Goal: Entertainment & Leisure: Consume media (video, audio)

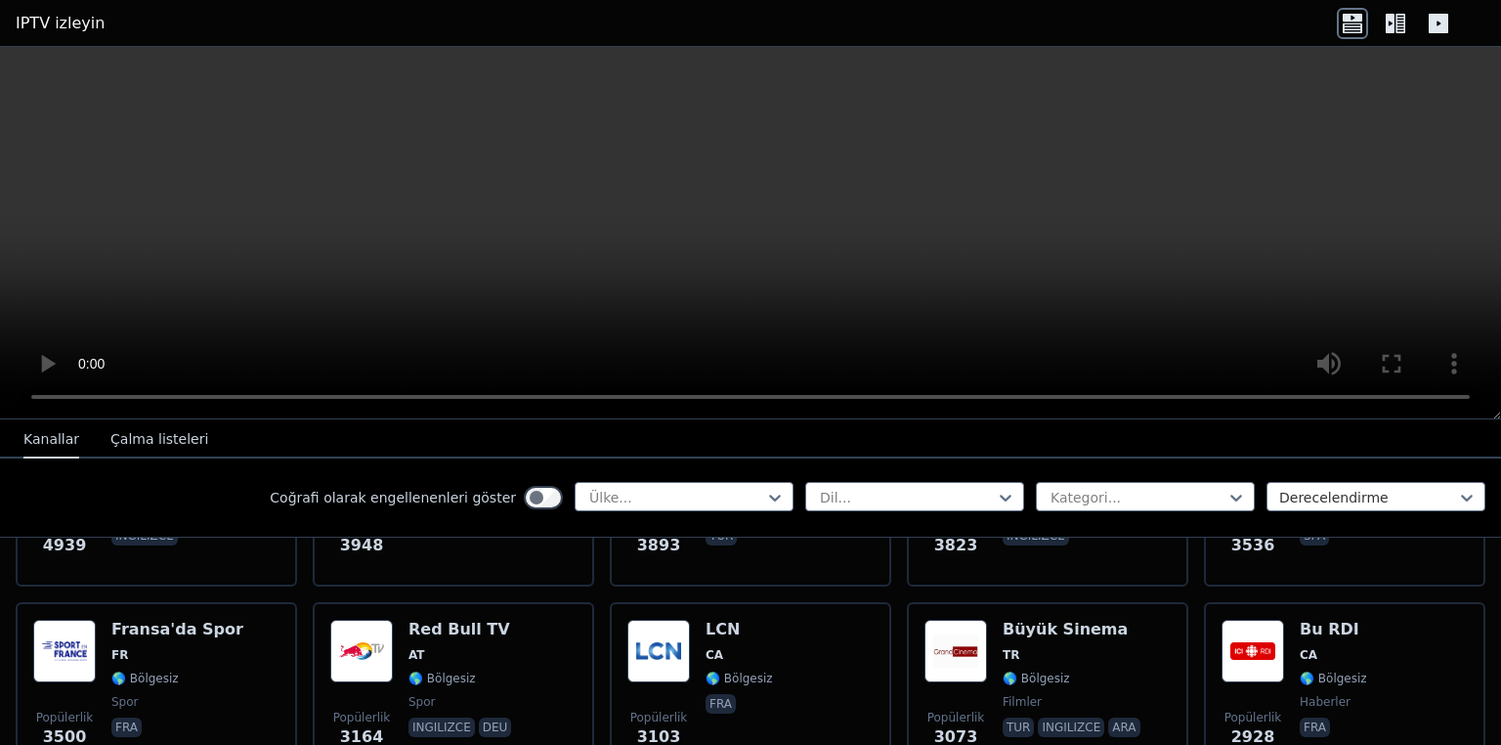
scroll to position [569, 0]
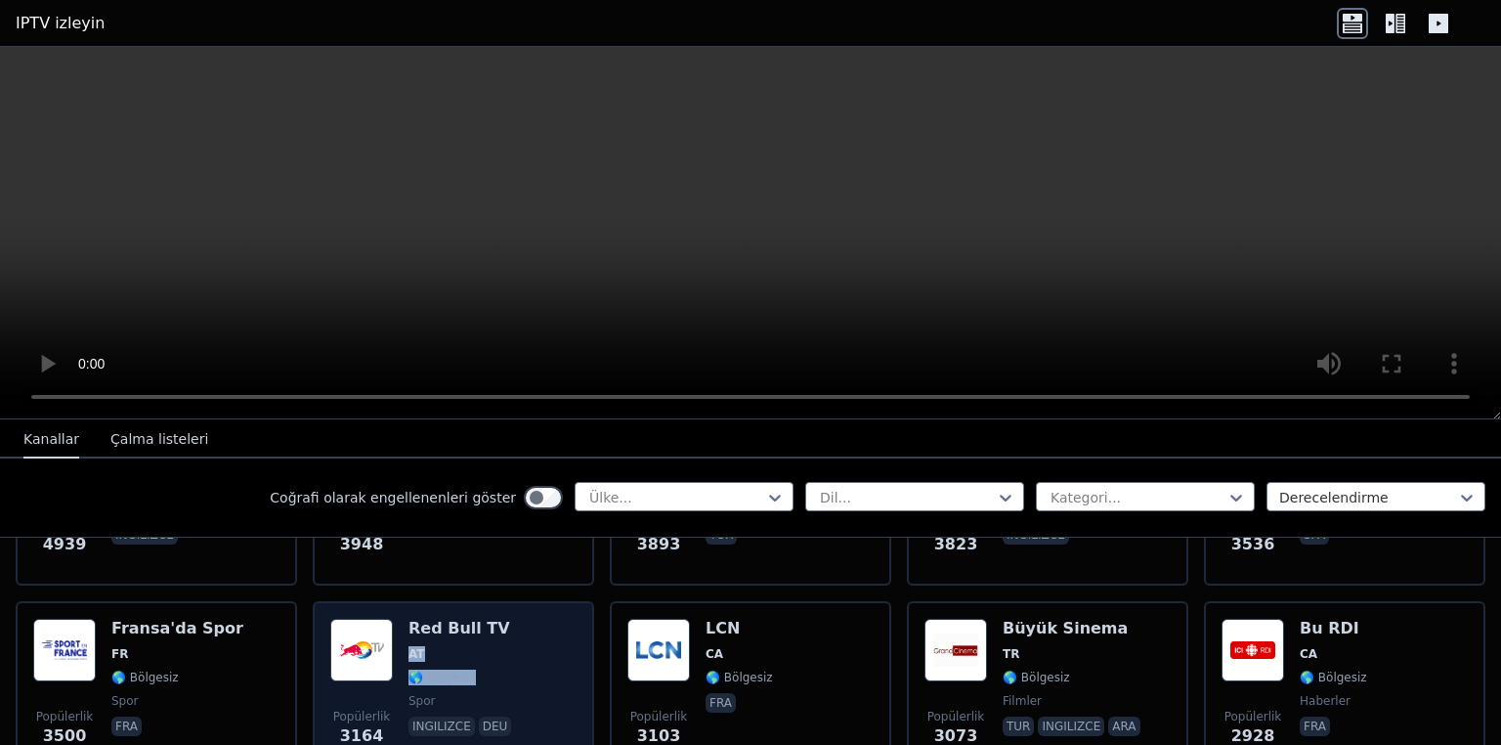
click at [498, 657] on div "Popülerlik 3164 Red Bull TV AT 🌎 Bölgesiz spor ingilizce deu" at bounding box center [453, 689] width 281 height 176
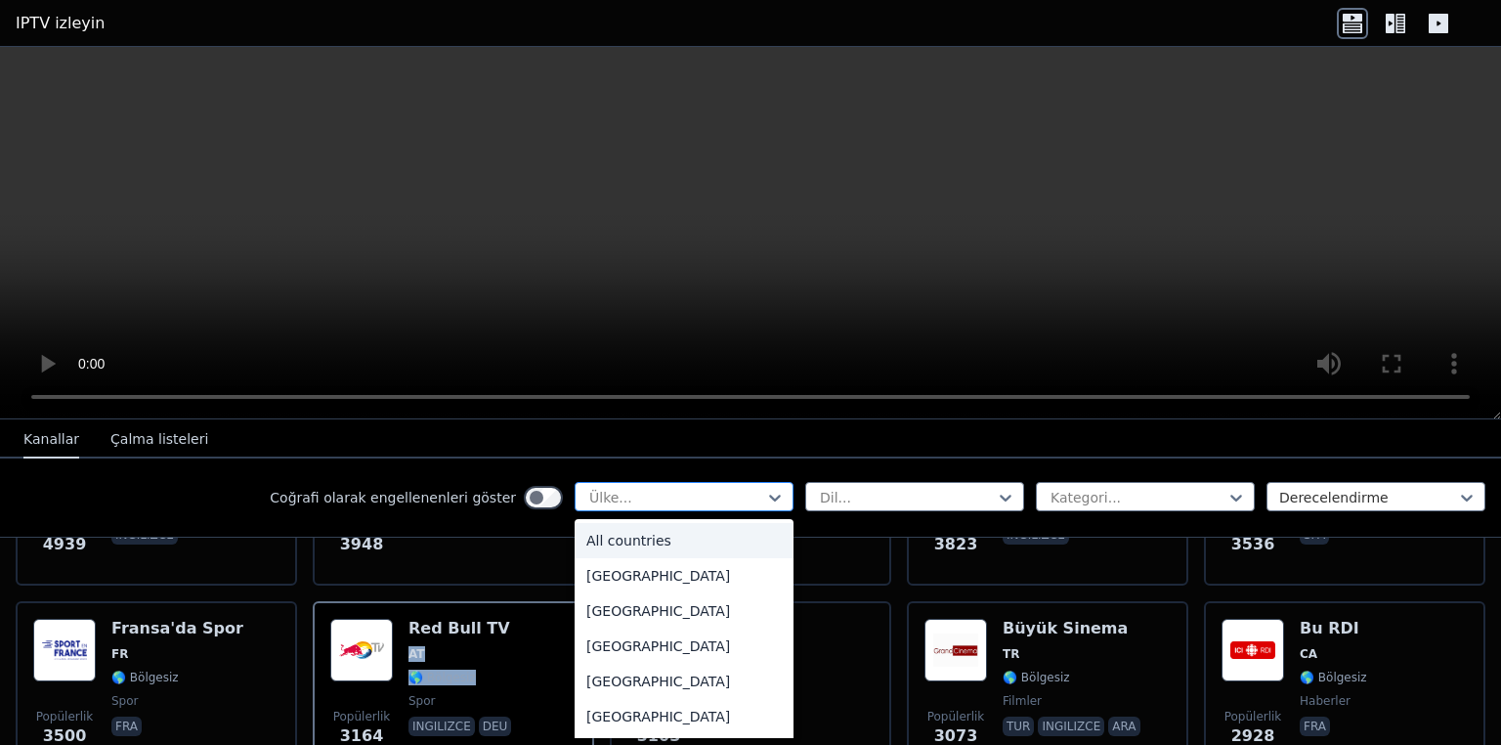
click at [591, 508] on div "Ülke..." at bounding box center [684, 496] width 219 height 29
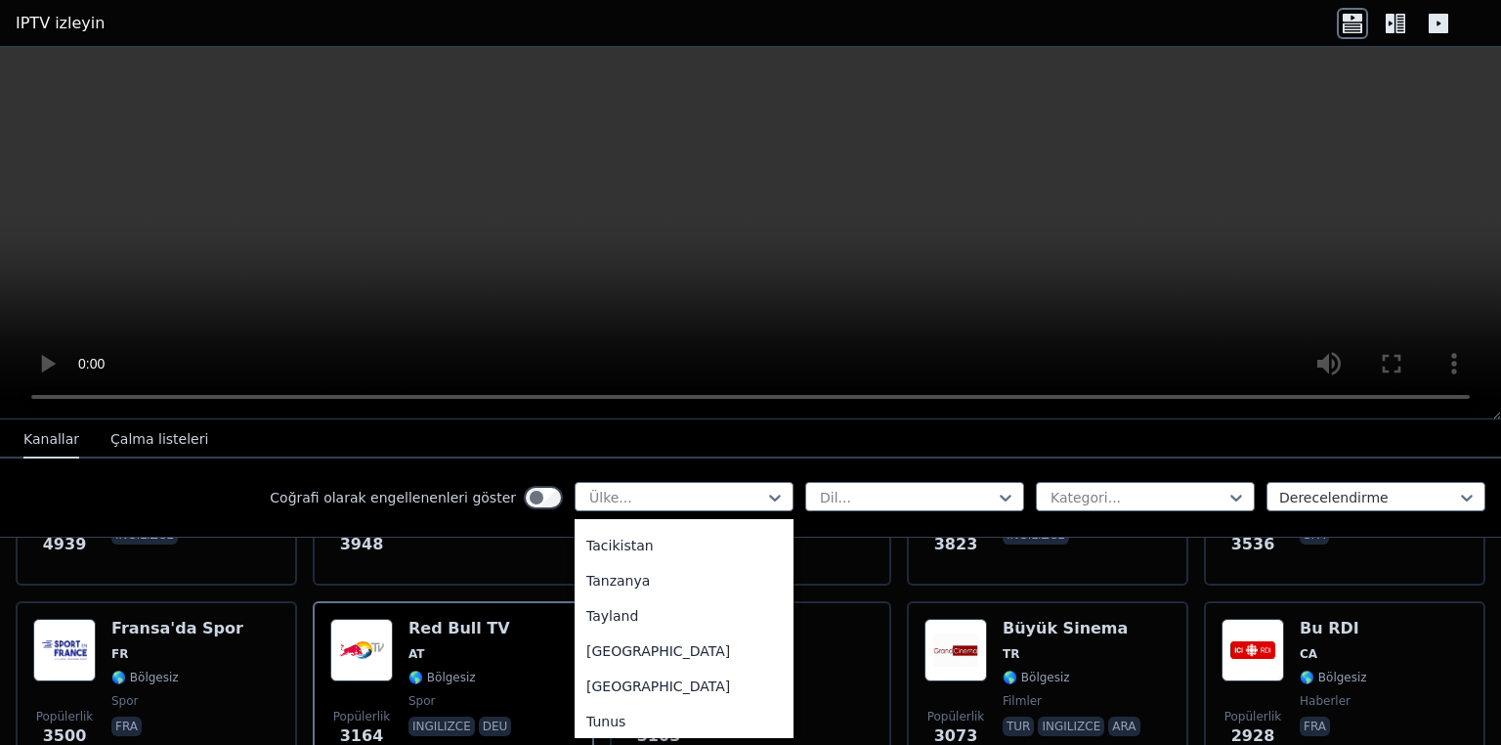
scroll to position [6575, 0]
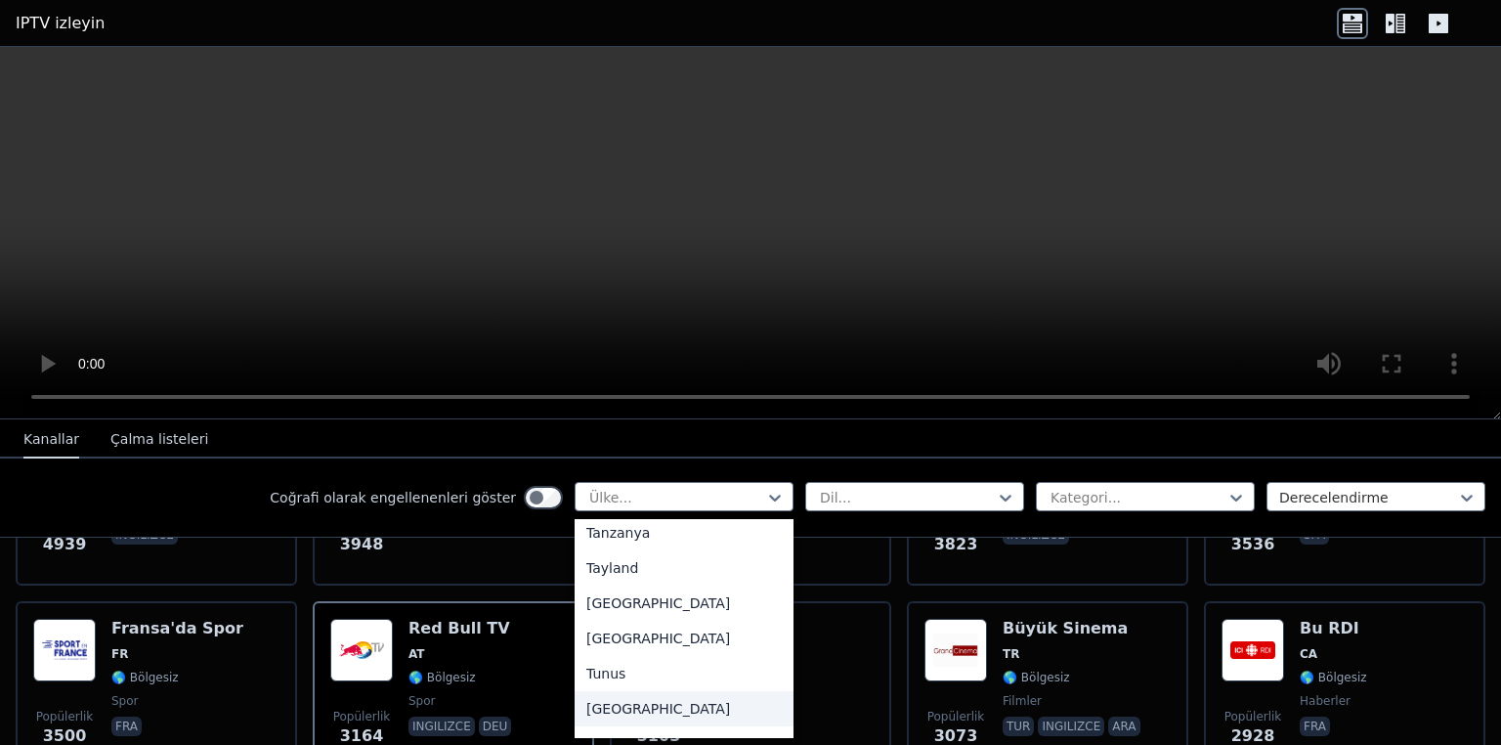
click at [728, 691] on div "[GEOGRAPHIC_DATA]" at bounding box center [684, 708] width 219 height 35
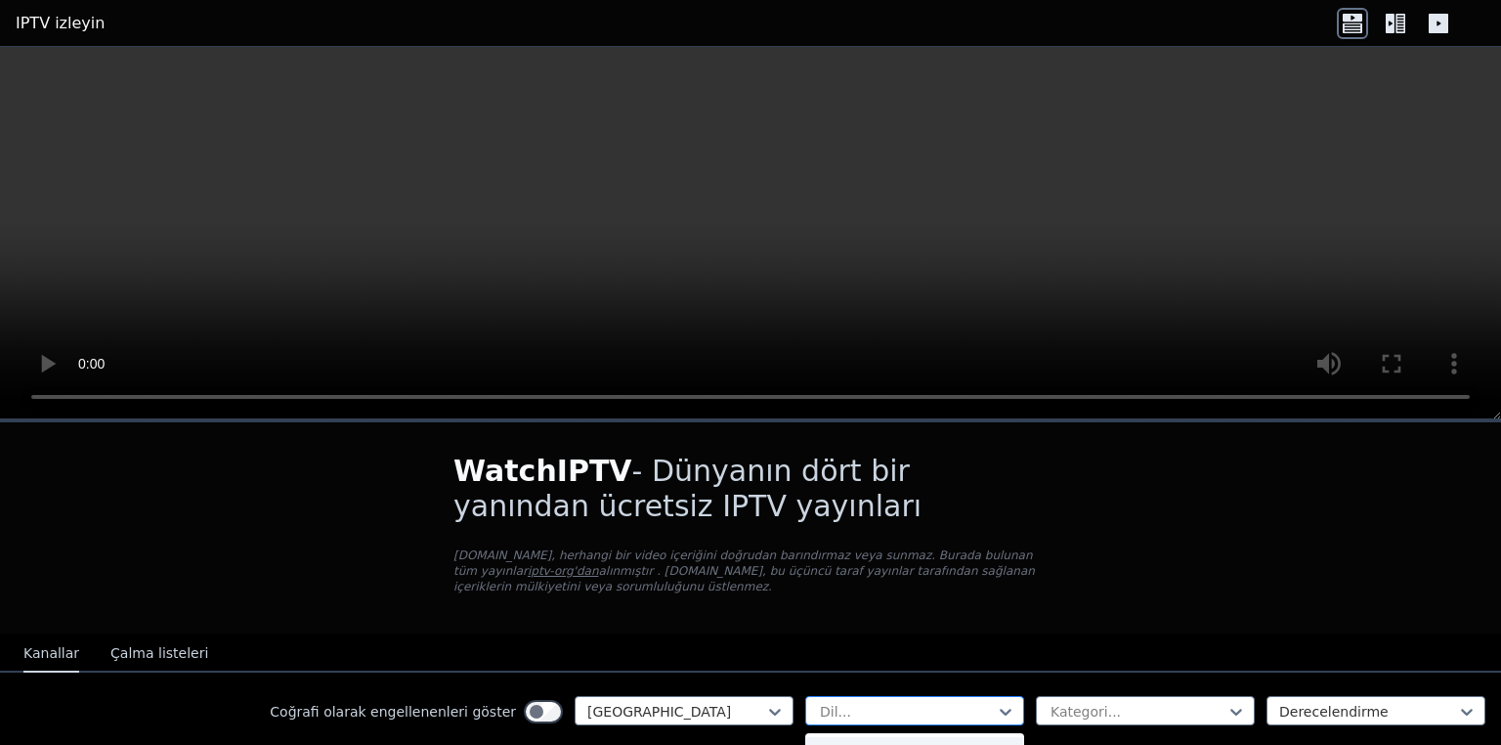
click at [923, 706] on div at bounding box center [907, 712] width 178 height 20
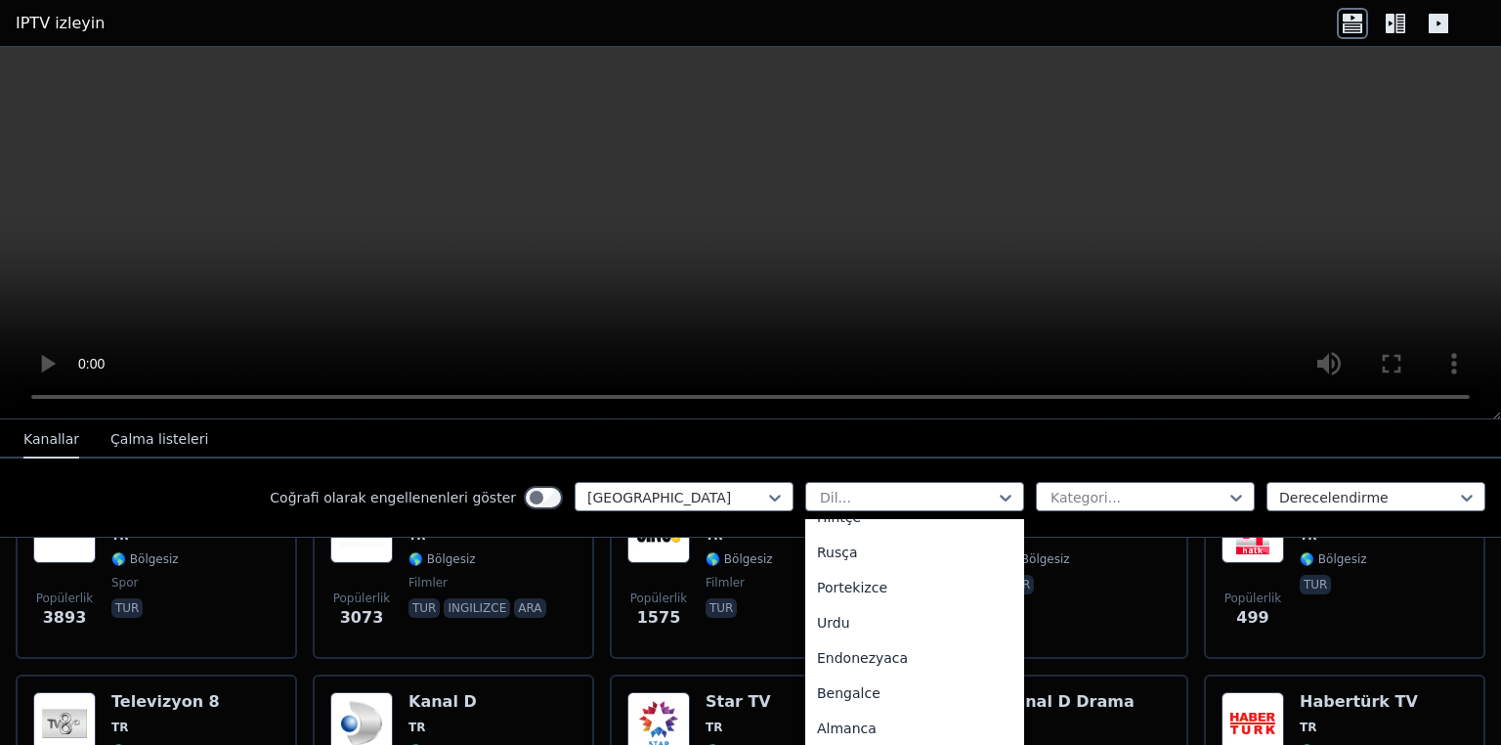
scroll to position [256, 0]
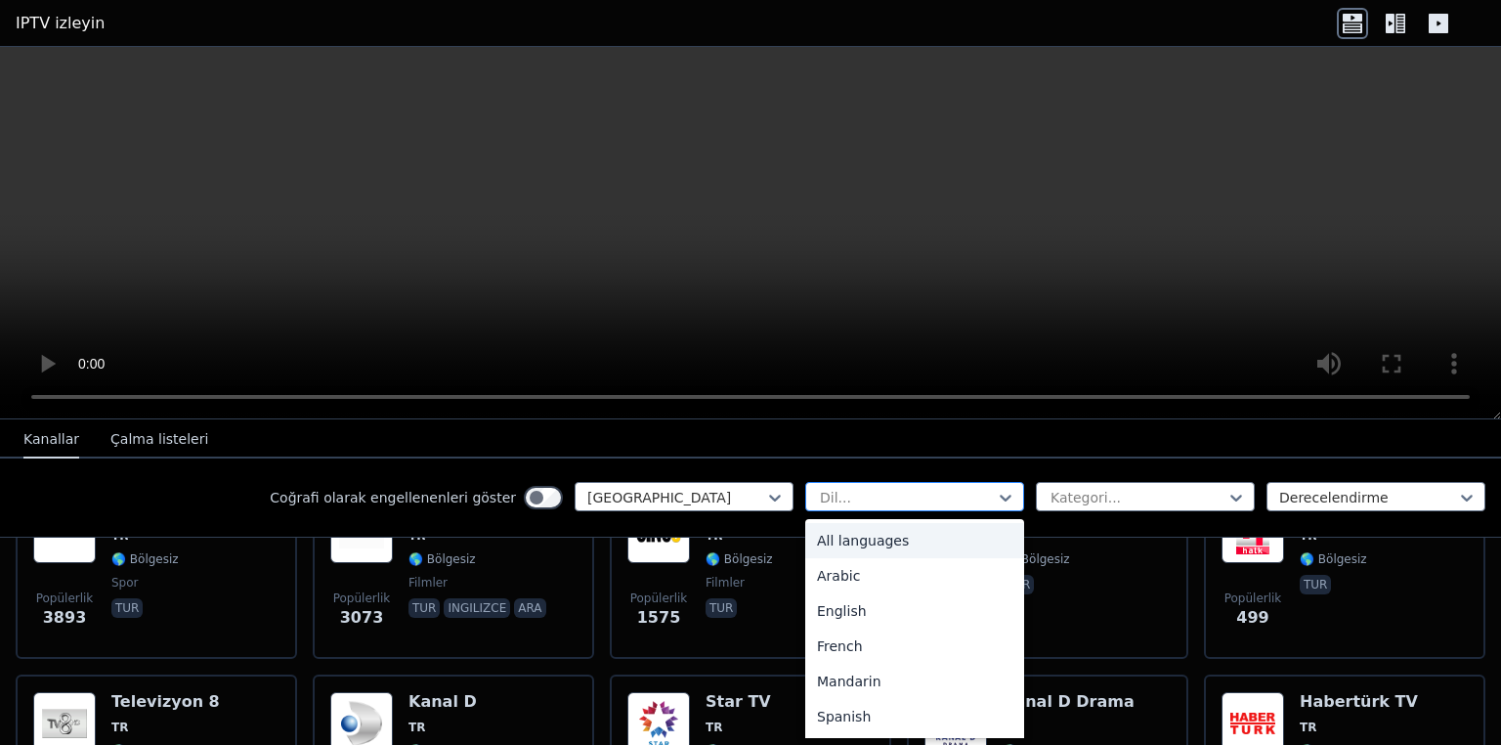
click at [932, 488] on div at bounding box center [907, 498] width 178 height 20
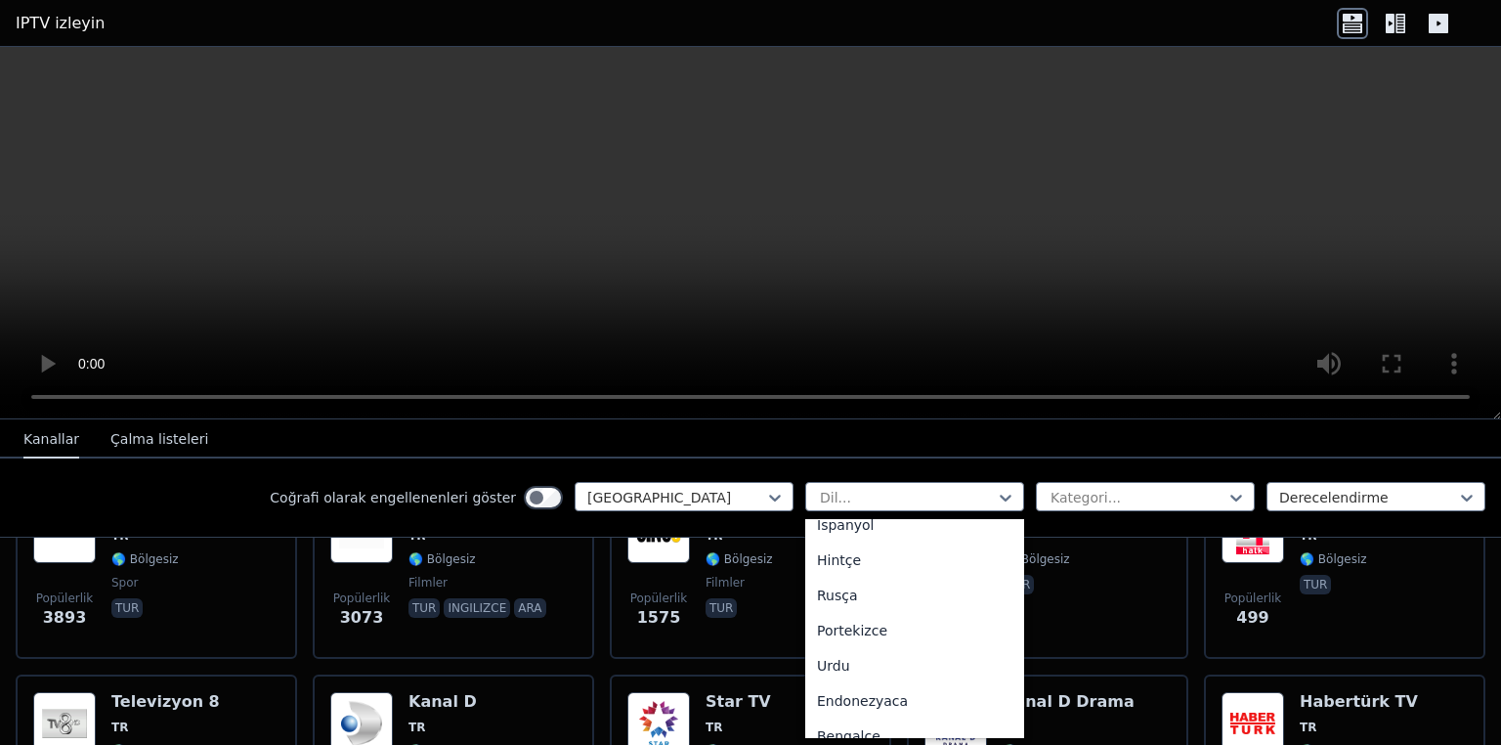
scroll to position [563, 0]
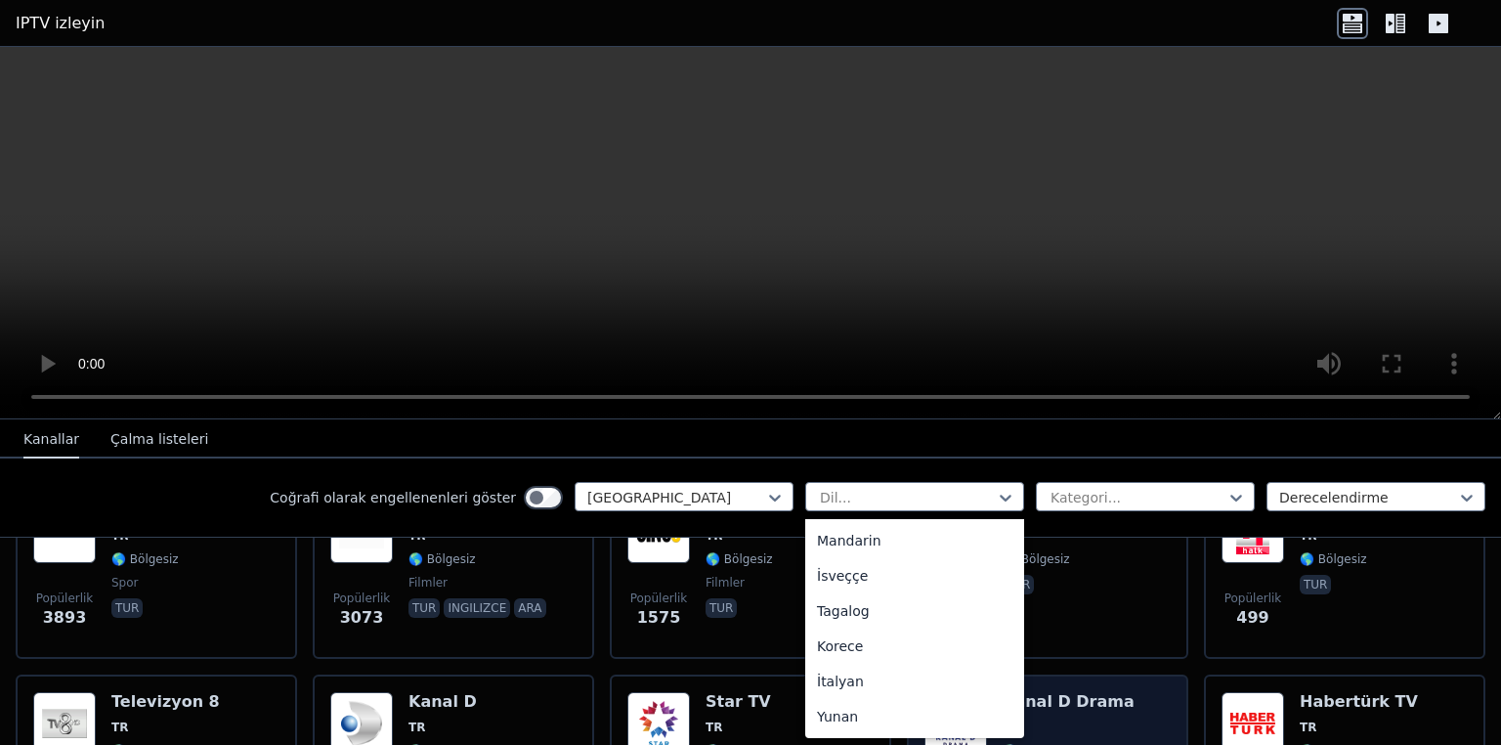
click at [1003, 744] on font "🌎 Bölgesiz" at bounding box center [1036, 751] width 67 height 14
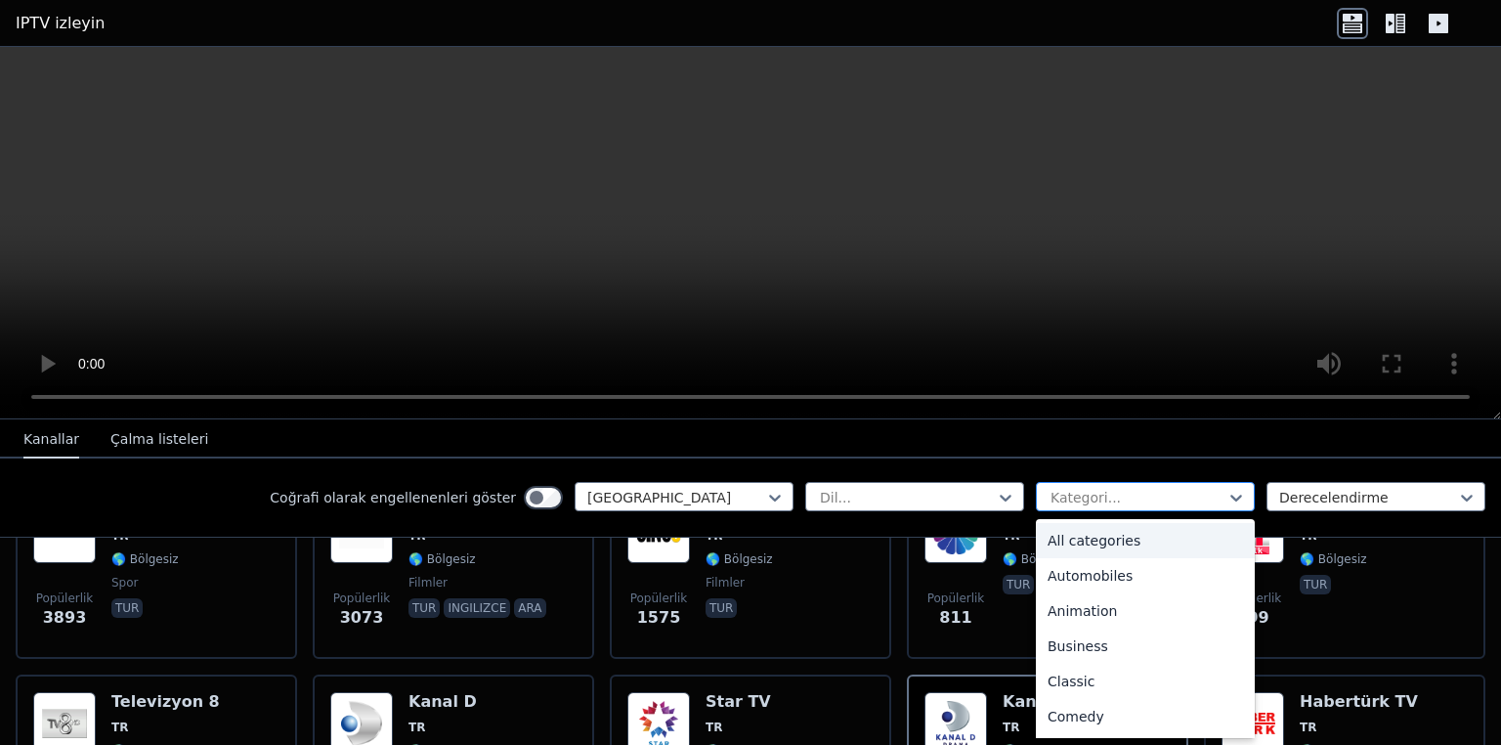
click at [1118, 495] on div at bounding box center [1138, 498] width 178 height 20
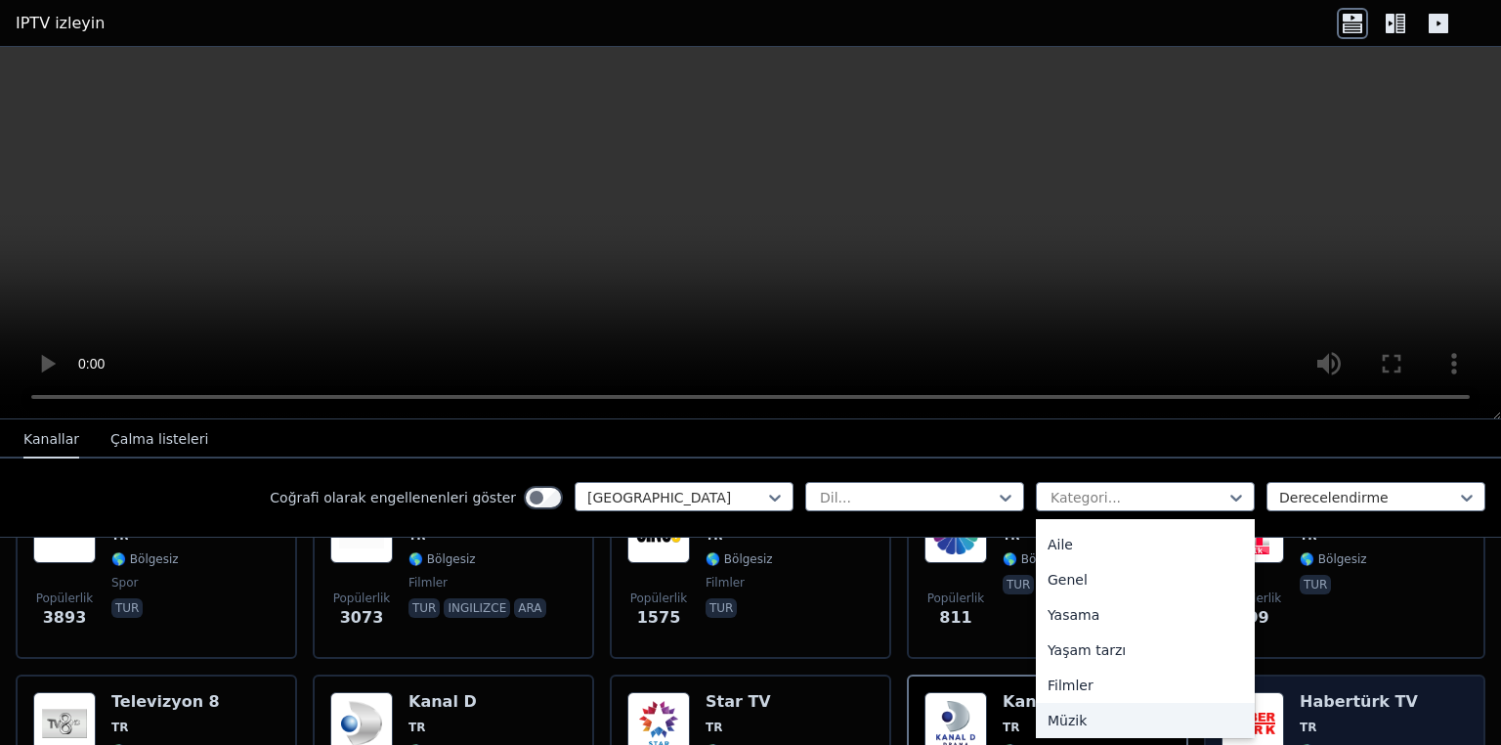
click at [1227, 711] on div "Müzik" at bounding box center [1145, 720] width 219 height 35
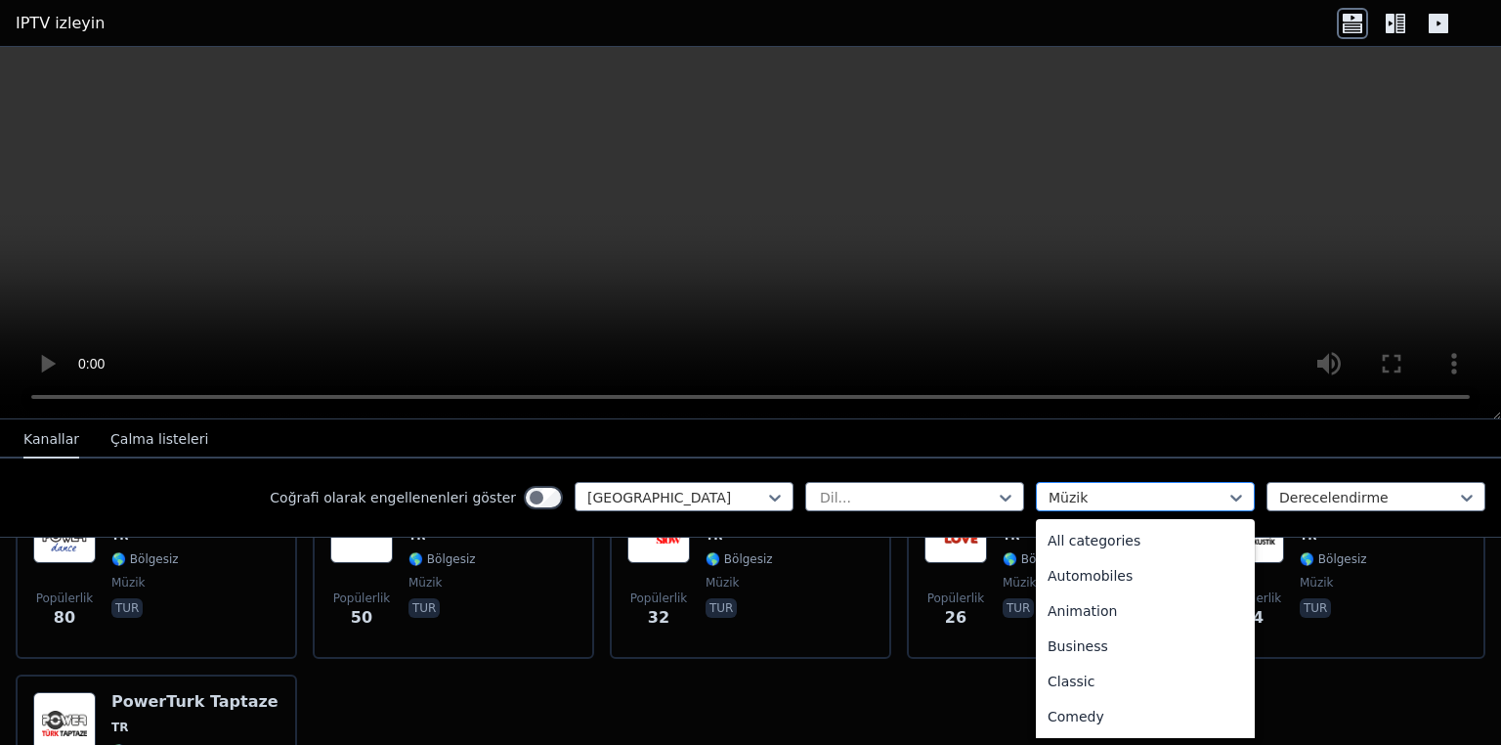
click at [1123, 484] on div "Müzik" at bounding box center [1145, 496] width 219 height 29
type input "**"
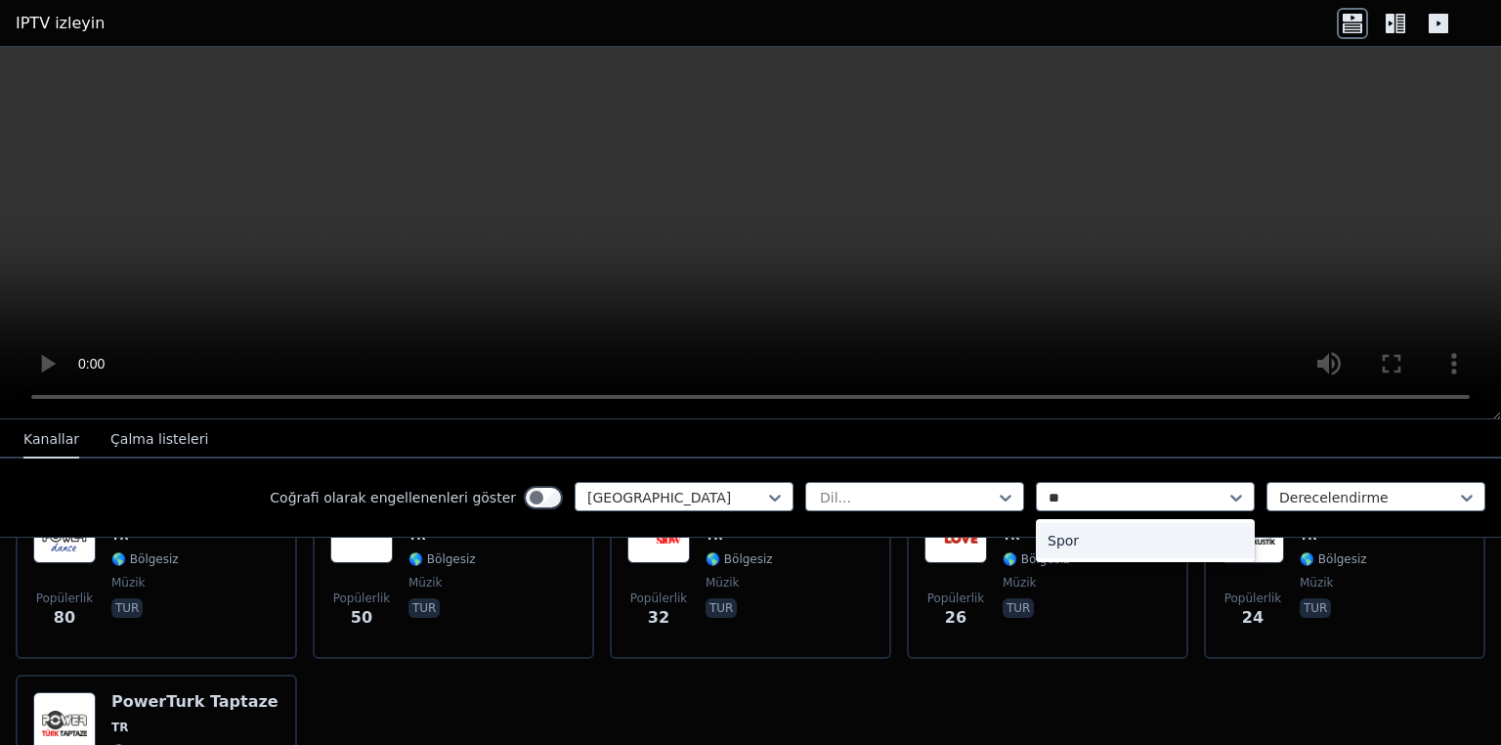
click at [1138, 547] on div "Spor" at bounding box center [1145, 540] width 219 height 35
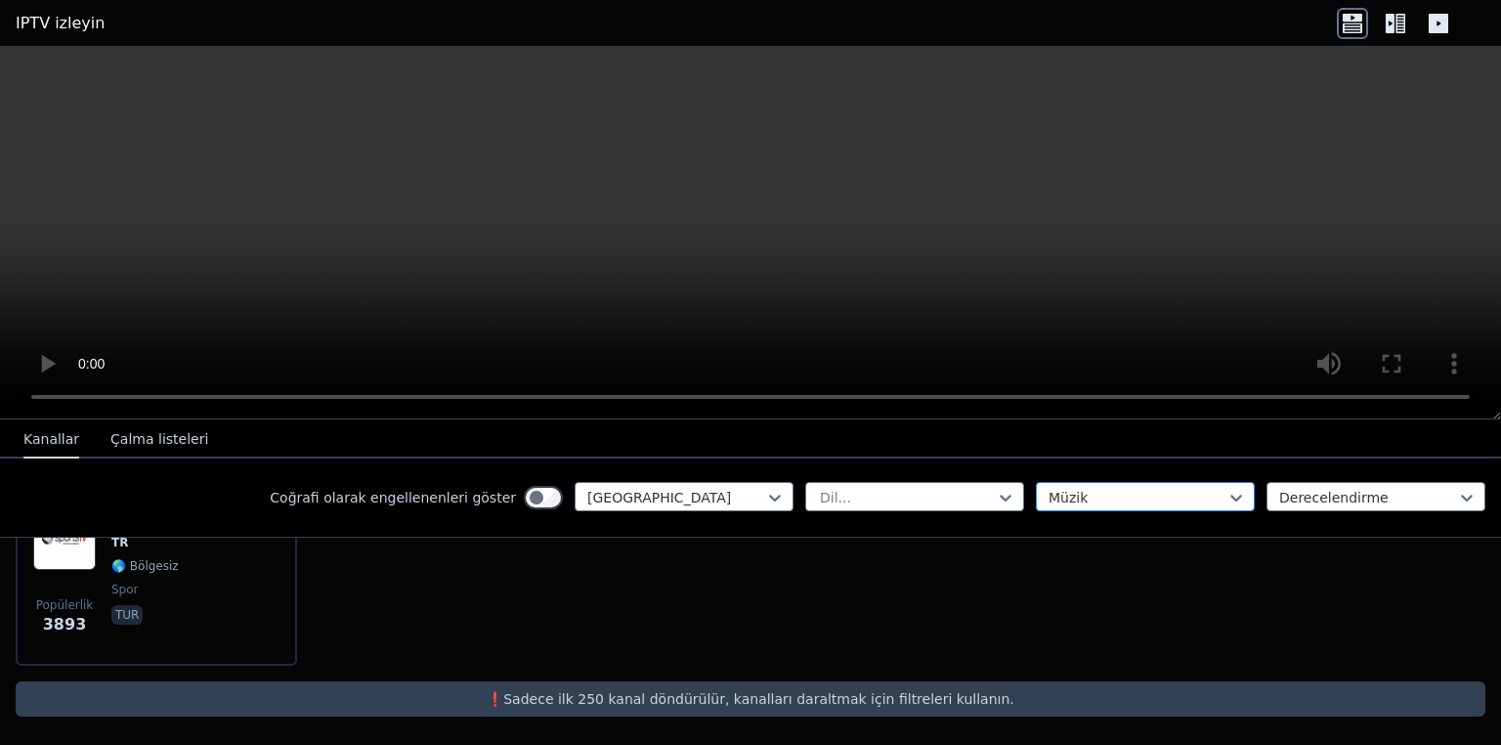
click at [1204, 483] on div "Müzik" at bounding box center [1145, 496] width 219 height 29
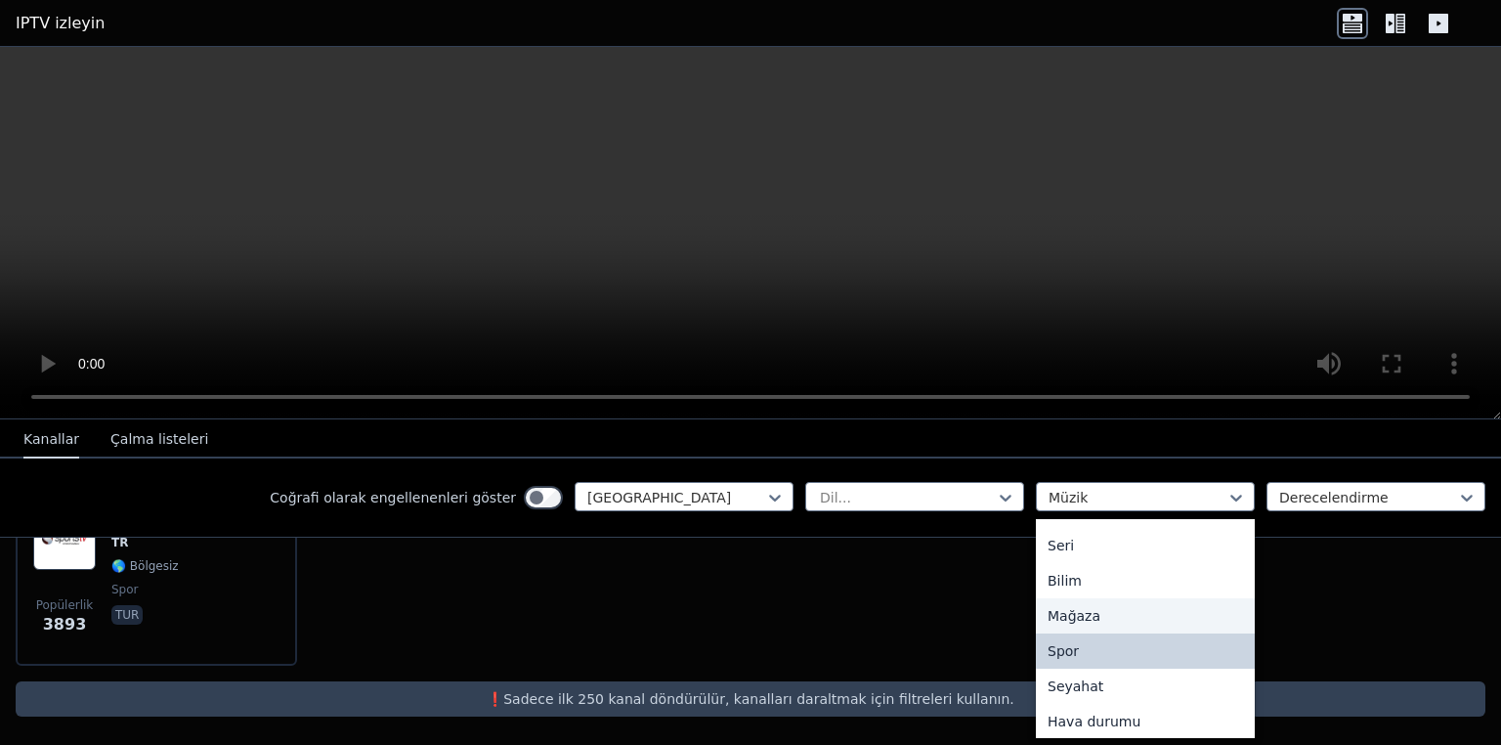
scroll to position [739, 0]
click at [1136, 640] on div "Spor" at bounding box center [1145, 645] width 219 height 35
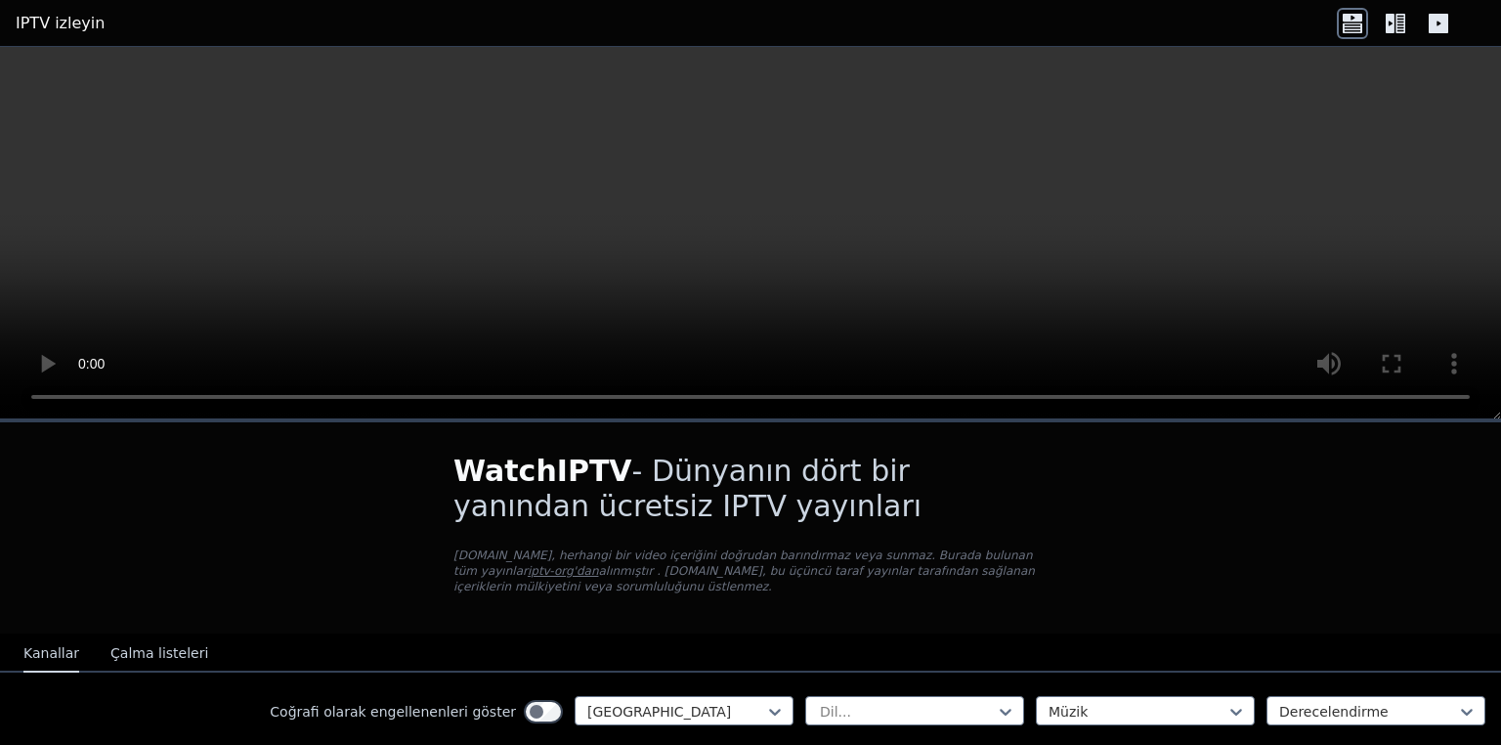
scroll to position [278, 0]
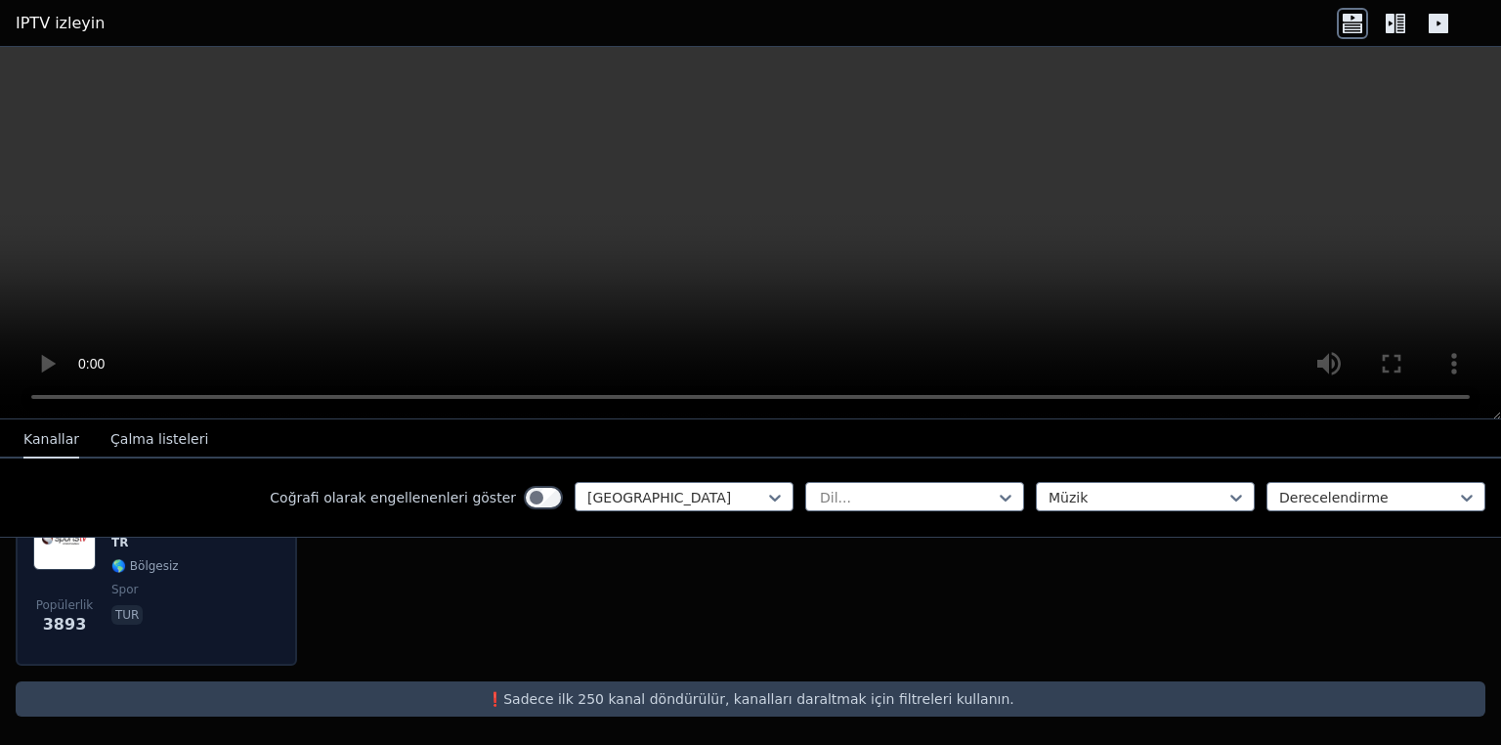
click at [57, 629] on font "3893" at bounding box center [65, 624] width 44 height 19
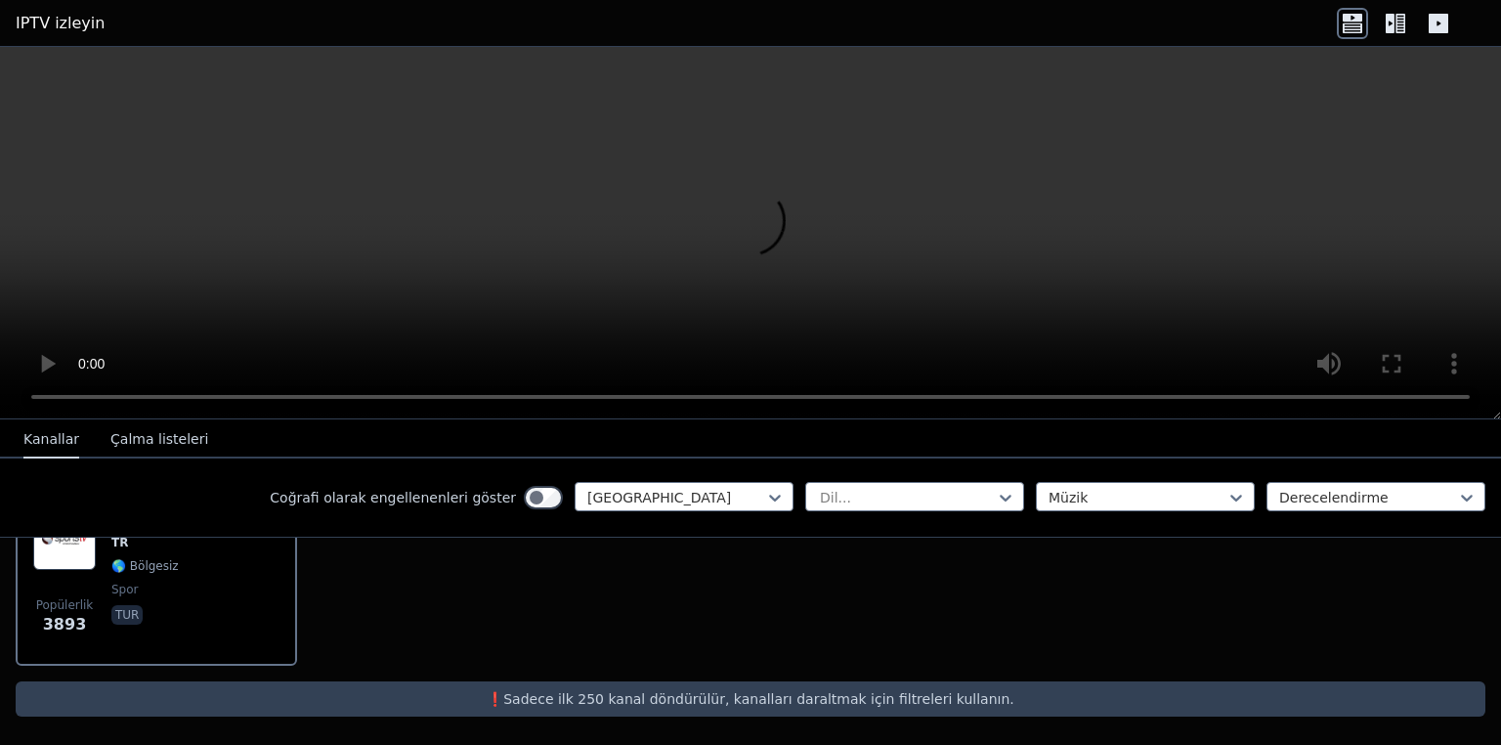
click at [535, 702] on font "❗️Sadece ilk 250 kanal döndürülür, kanalları daraltmak için filtreleri kullanın." at bounding box center [751, 699] width 528 height 16
click at [151, 444] on font "Çalma listeleri" at bounding box center [159, 439] width 98 height 16
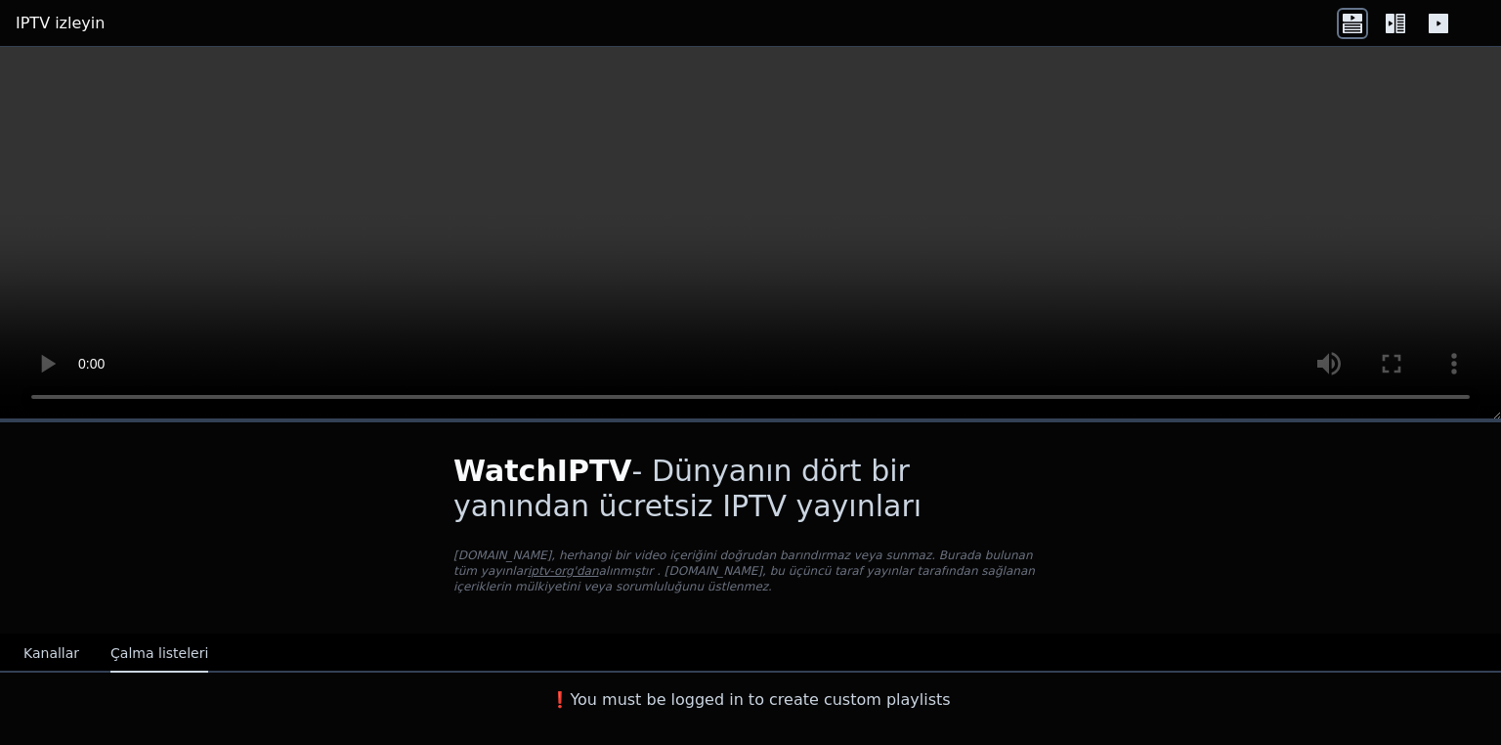
scroll to position [0, 0]
click at [1500, 575] on div "WatchIPTV - Dünyanın dört bir yanından ücretsiz IPTV yayınları [DOMAIN_NAME], h…" at bounding box center [750, 570] width 1501 height 297
click at [1500, 594] on div "WatchIPTV - Dünyanın dört bir yanından ücretsiz IPTV yayınları [DOMAIN_NAME], h…" at bounding box center [750, 570] width 1501 height 297
drag, startPoint x: 1500, startPoint y: 616, endPoint x: 1500, endPoint y: 551, distance: 64.5
click at [1500, 586] on div "WatchIPTV - Dünyanın dört bir yanından ücretsiz IPTV yayınları [DOMAIN_NAME], h…" at bounding box center [750, 570] width 1501 height 297
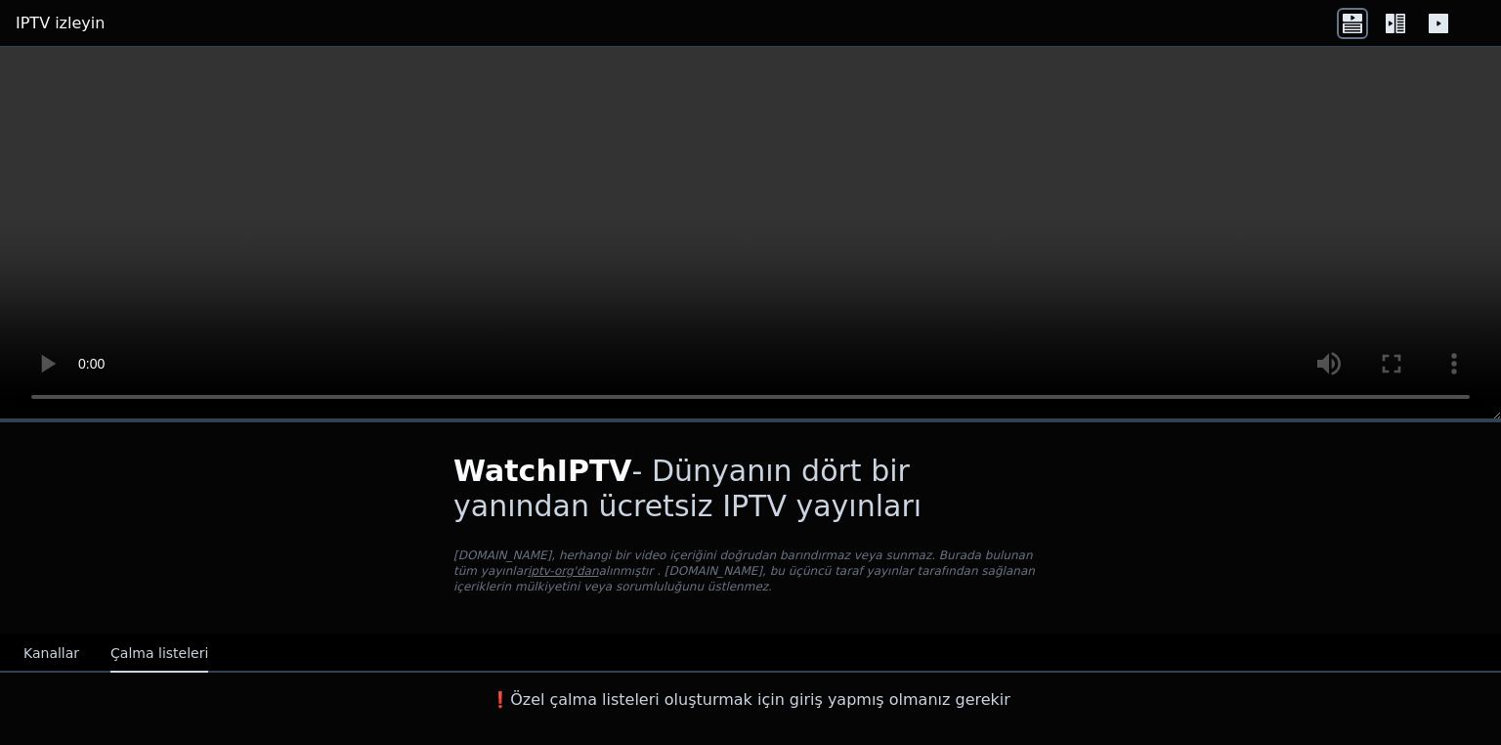
drag, startPoint x: 1500, startPoint y: 622, endPoint x: 1500, endPoint y: 669, distance: 47.9
click at [1500, 669] on div "WatchIPTV - Dünyanın dört bir yanından ücretsiz IPTV yayınları [DOMAIN_NAME], h…" at bounding box center [750, 570] width 1501 height 297
drag, startPoint x: 1490, startPoint y: 648, endPoint x: 1500, endPoint y: 660, distance: 15.3
click at [1500, 660] on nav "Kanallar Çalma listeleri" at bounding box center [750, 652] width 1501 height 39
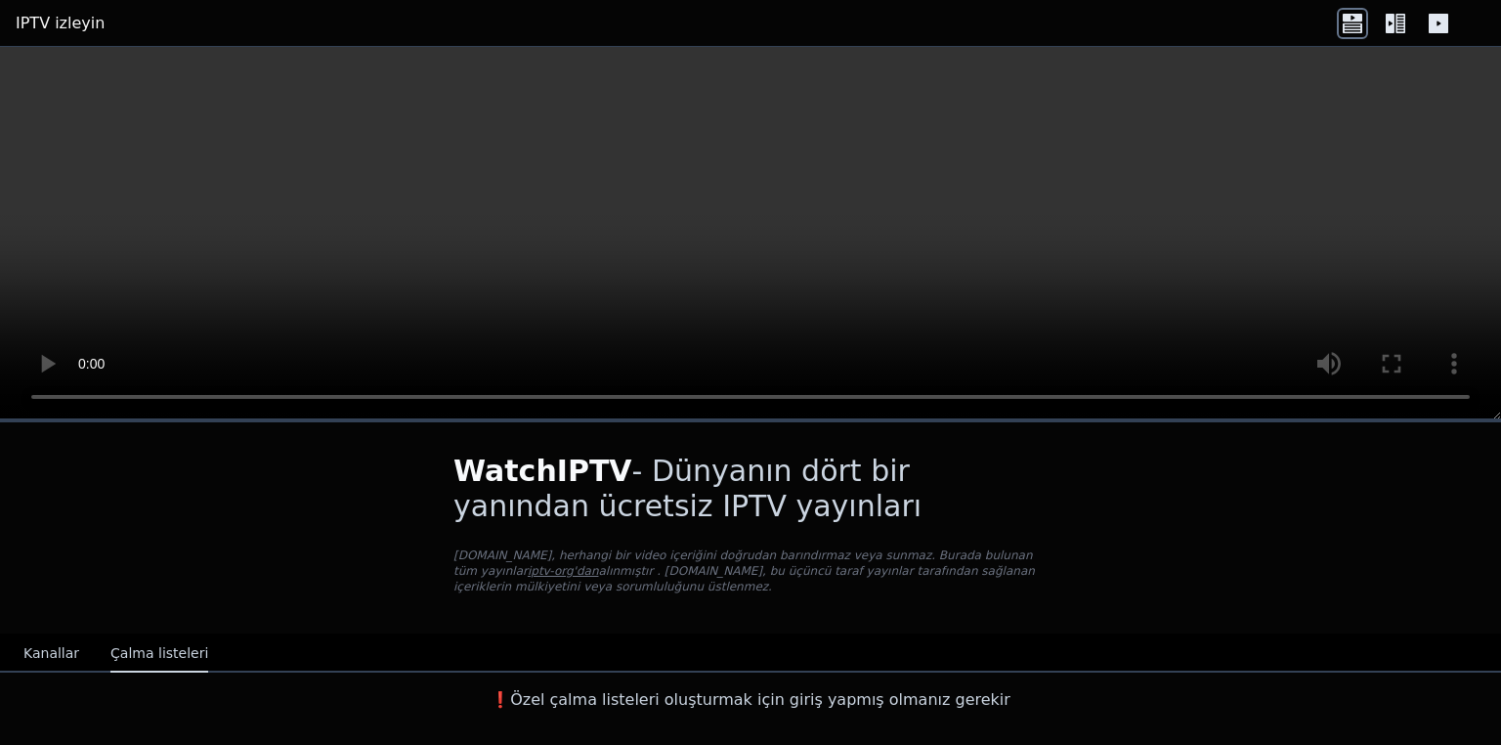
click at [1443, 21] on icon at bounding box center [1439, 24] width 20 height 20
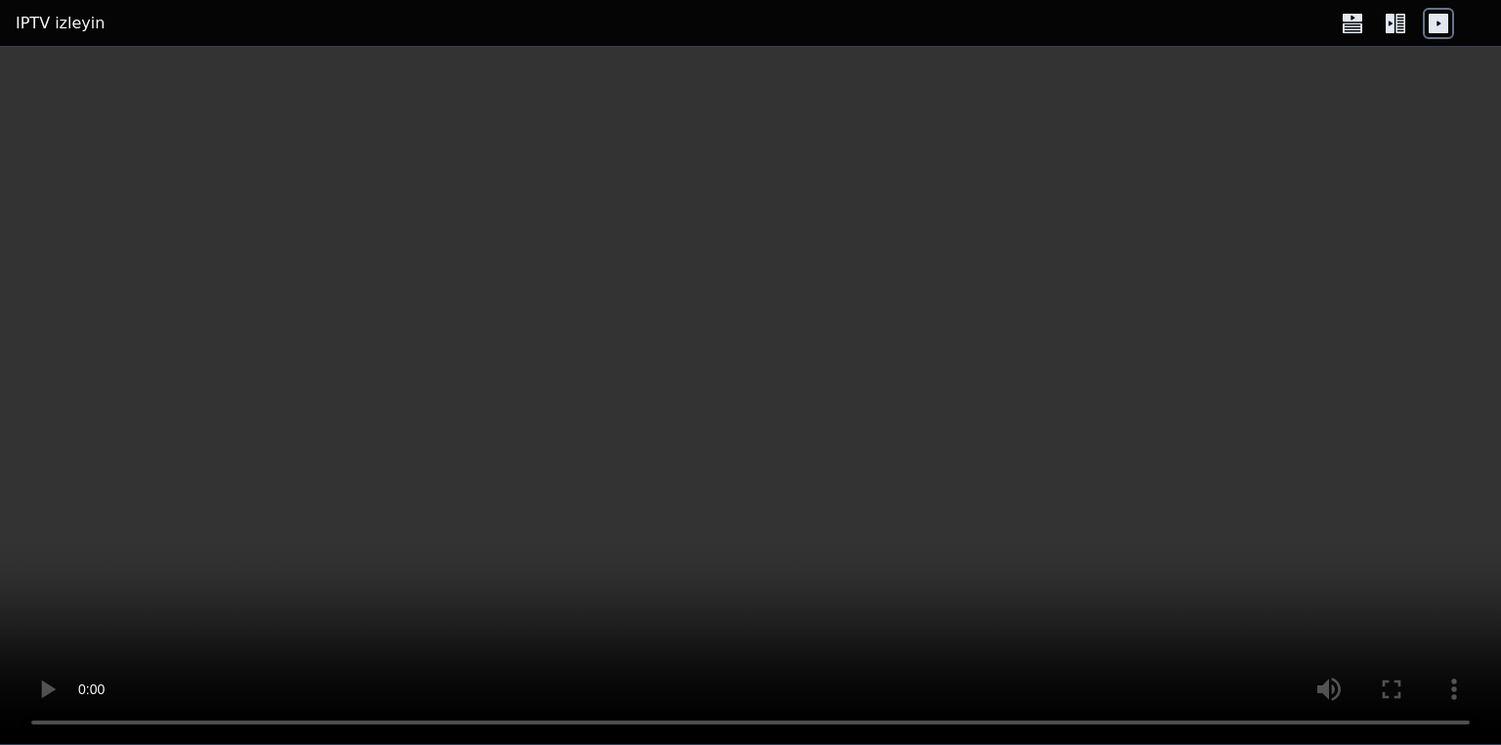
click at [1444, 21] on icon at bounding box center [1439, 24] width 20 height 20
click at [1441, 23] on icon at bounding box center [1438, 23] width 31 height 31
click at [1389, 38] on icon at bounding box center [1395, 23] width 31 height 31
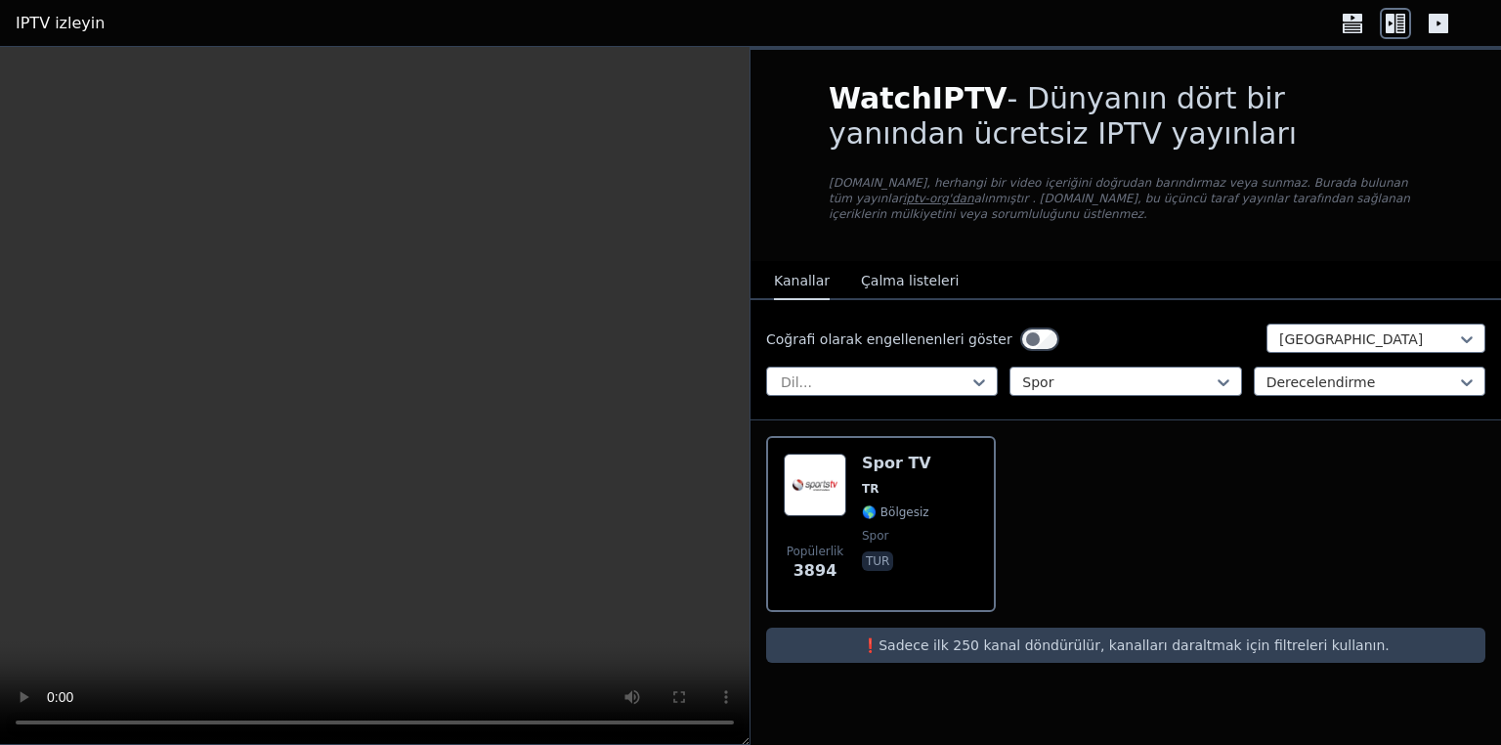
click at [1389, 38] on icon at bounding box center [1395, 23] width 31 height 31
click at [919, 287] on font "Çalma listeleri" at bounding box center [910, 281] width 98 height 16
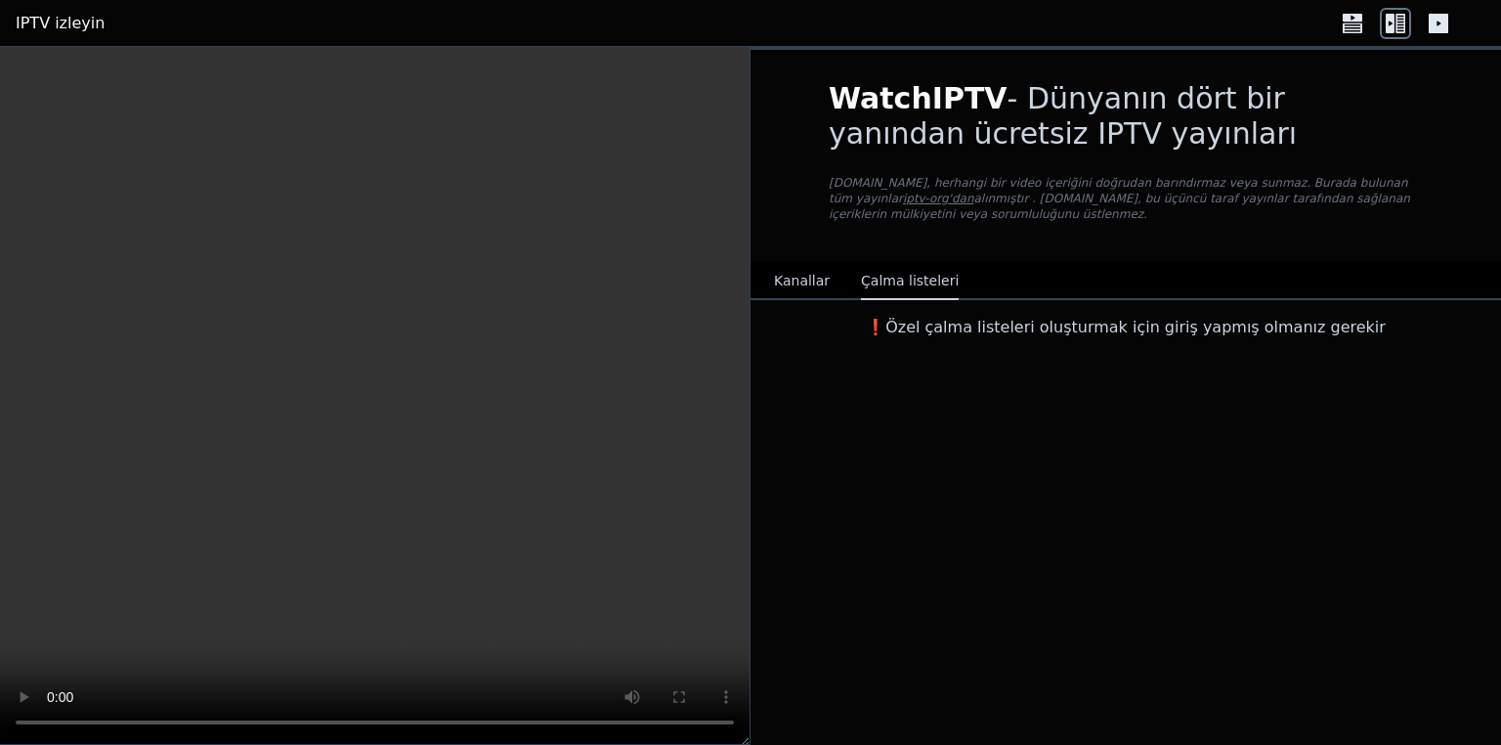
click at [970, 329] on font "❗️Özel çalma listeleri oluşturmak için giriş yapmış olmanız gerekir" at bounding box center [1126, 327] width 520 height 19
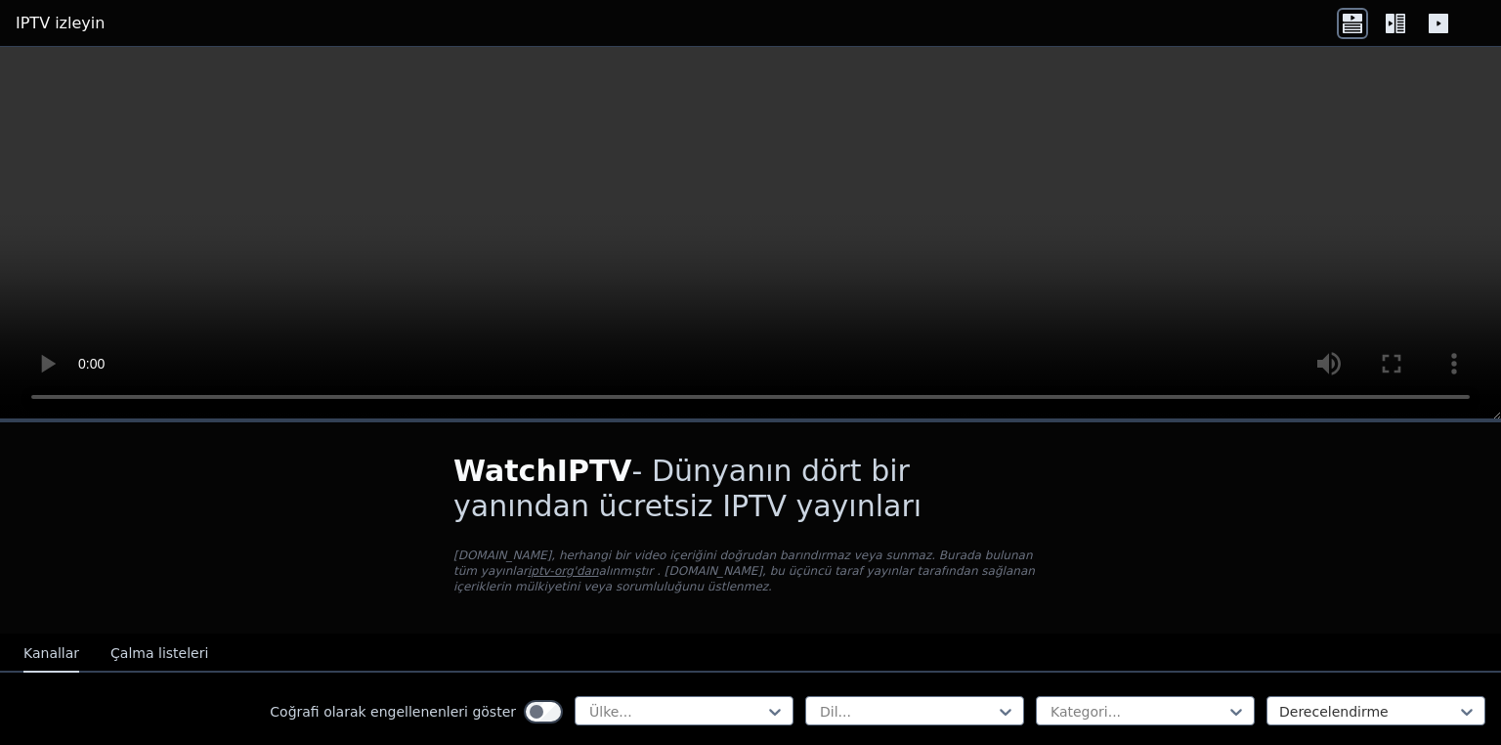
click at [1500, 626] on div "WatchIPTV - Dünyanın dört bir yanından ücretsiz IPTV yayınları WatchIPTV.xyz, h…" at bounding box center [750, 396] width 1501 height 698
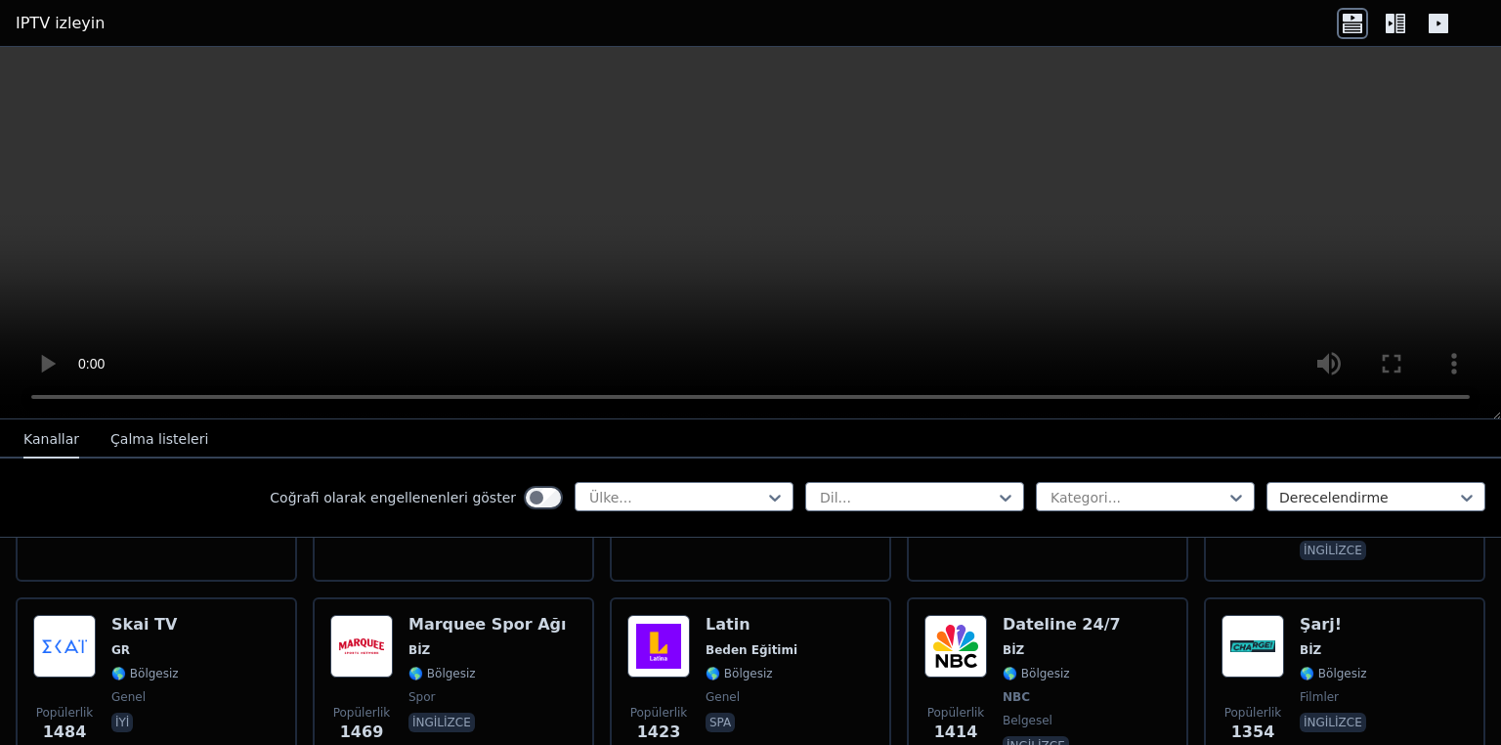
scroll to position [1992, 0]
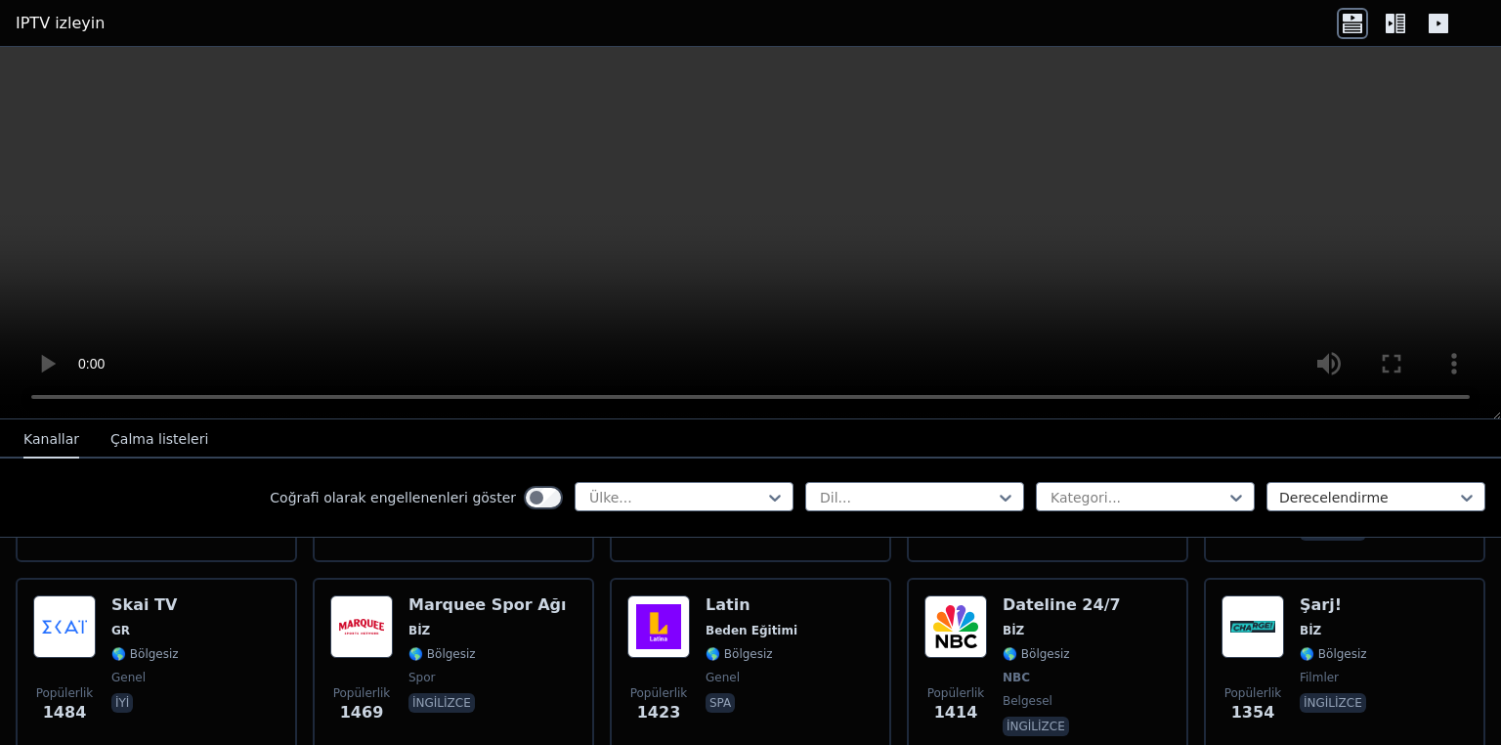
click at [1373, 74] on video at bounding box center [750, 233] width 1501 height 372
click at [20, 31] on font "IPTV izleyin" at bounding box center [60, 23] width 89 height 19
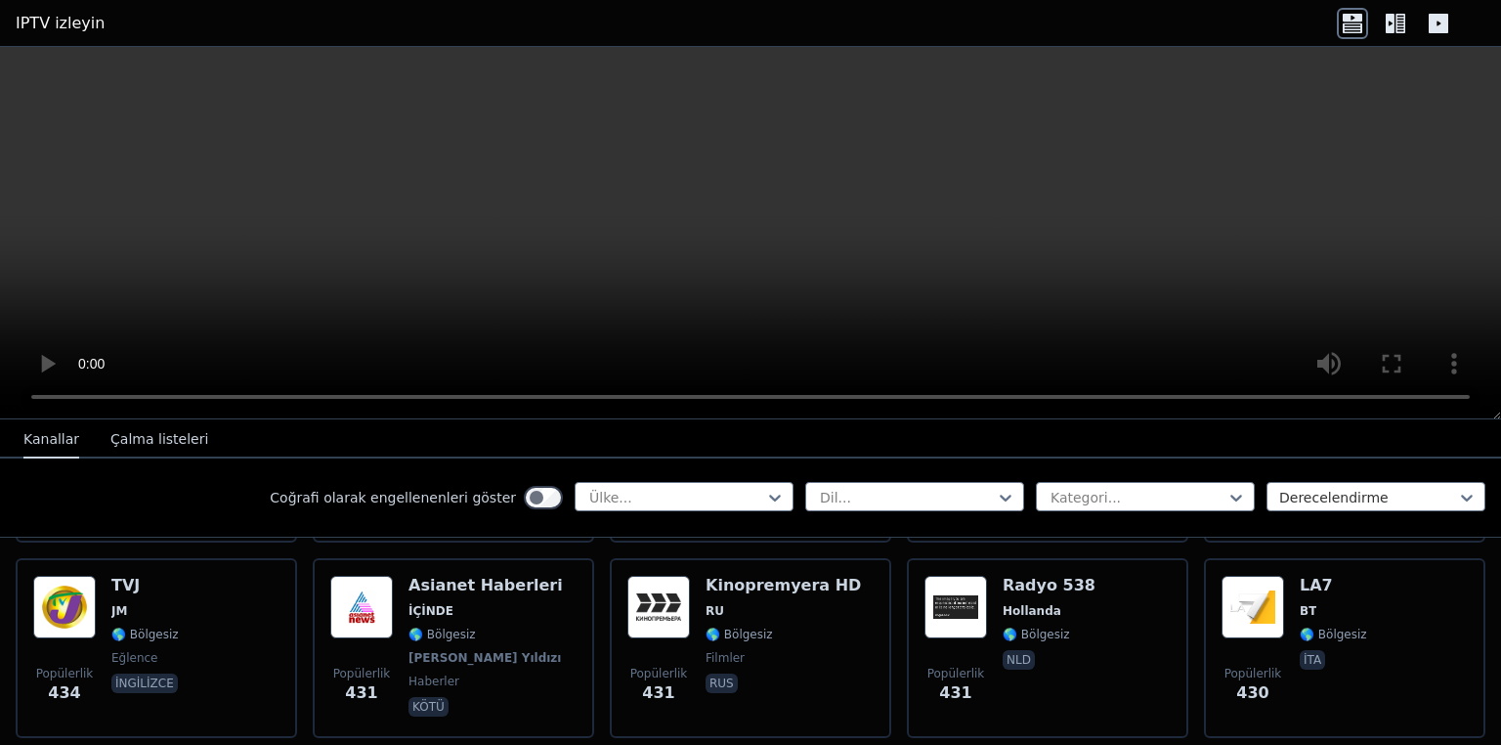
scroll to position [9851, 0]
